Goal: Information Seeking & Learning: Learn about a topic

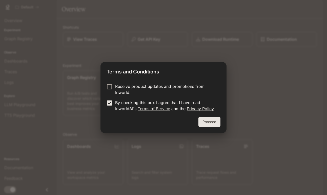
click at [208, 124] on button "Proceed" at bounding box center [209, 122] width 22 height 10
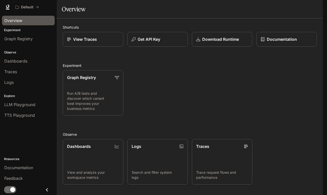
click at [17, 23] on span "Overview" at bounding box center [13, 20] width 18 height 6
click at [283, 42] on p "Documentation" at bounding box center [281, 39] width 30 height 6
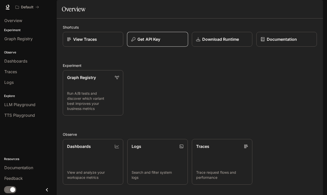
click at [143, 42] on p "Get API Key" at bounding box center [148, 39] width 23 height 6
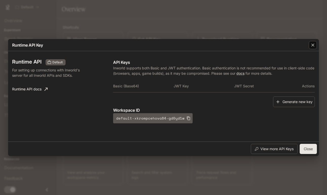
click at [314, 46] on icon "button" at bounding box center [312, 45] width 3 height 3
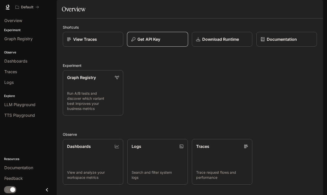
click at [149, 42] on p "Get API Key" at bounding box center [148, 39] width 23 height 6
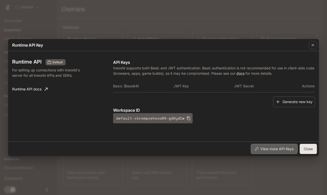
click at [263, 150] on button "View more API Keys" at bounding box center [274, 149] width 47 height 10
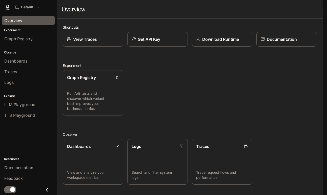
click at [18, 23] on span "Overview" at bounding box center [13, 20] width 18 height 6
click at [27, 63] on span "Dashboards" at bounding box center [15, 61] width 23 height 6
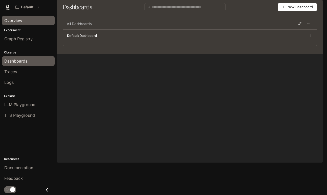
click at [13, 17] on link "Overview" at bounding box center [28, 21] width 53 height 10
